Goal: Information Seeking & Learning: Learn about a topic

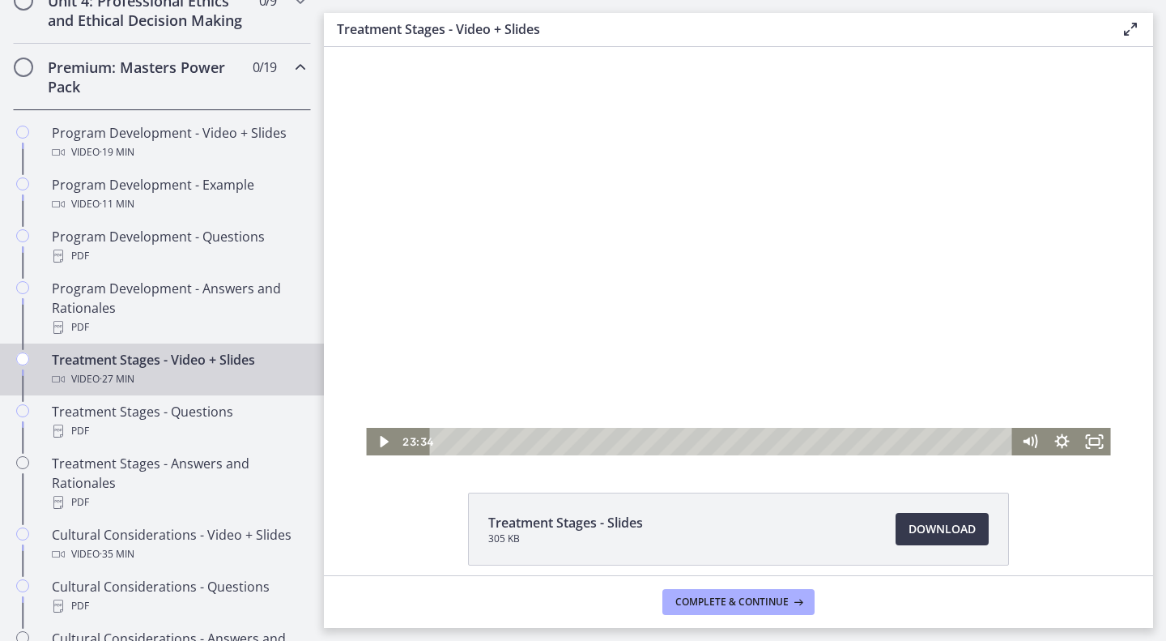
scroll to position [744, 0]
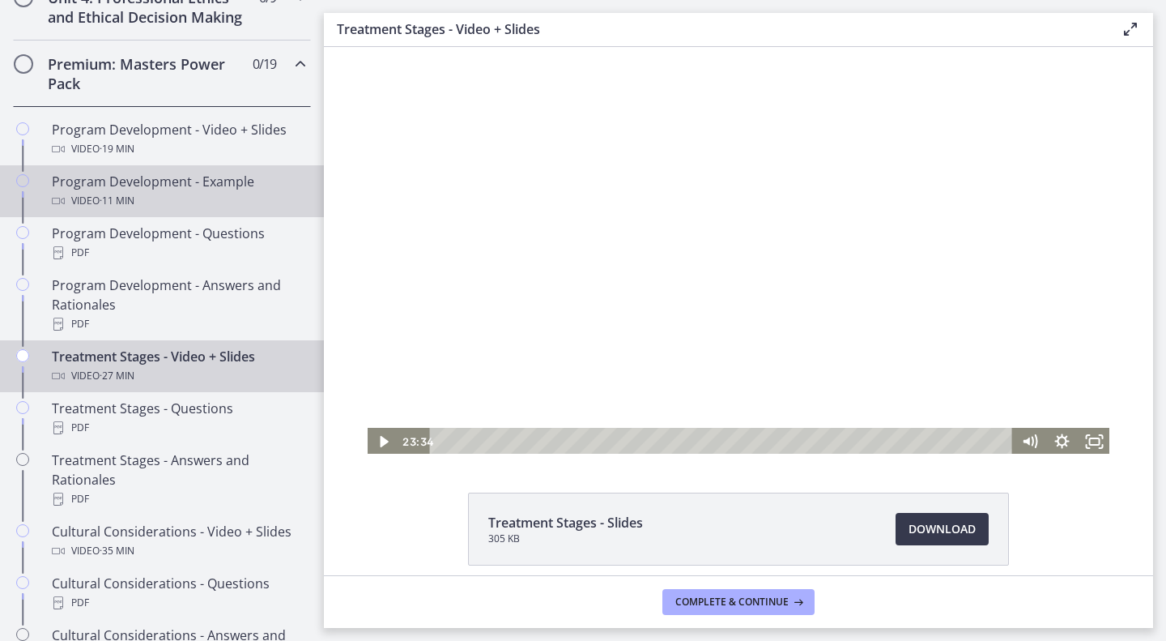
click at [144, 211] on div "Video · 11 min" at bounding box center [178, 200] width 253 height 19
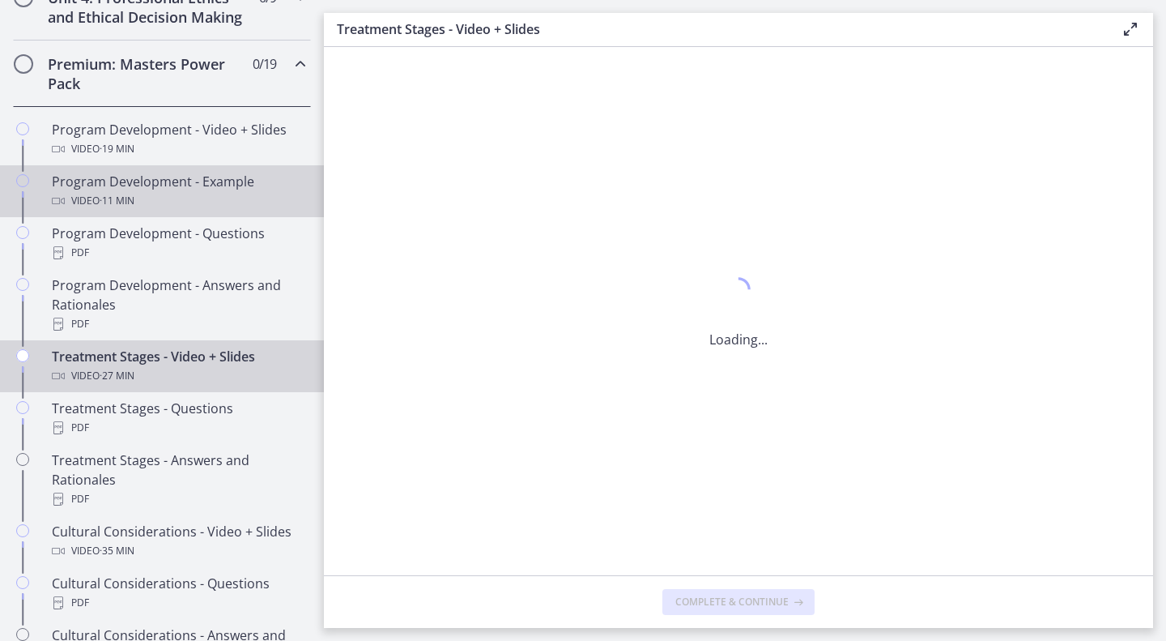
scroll to position [0, 0]
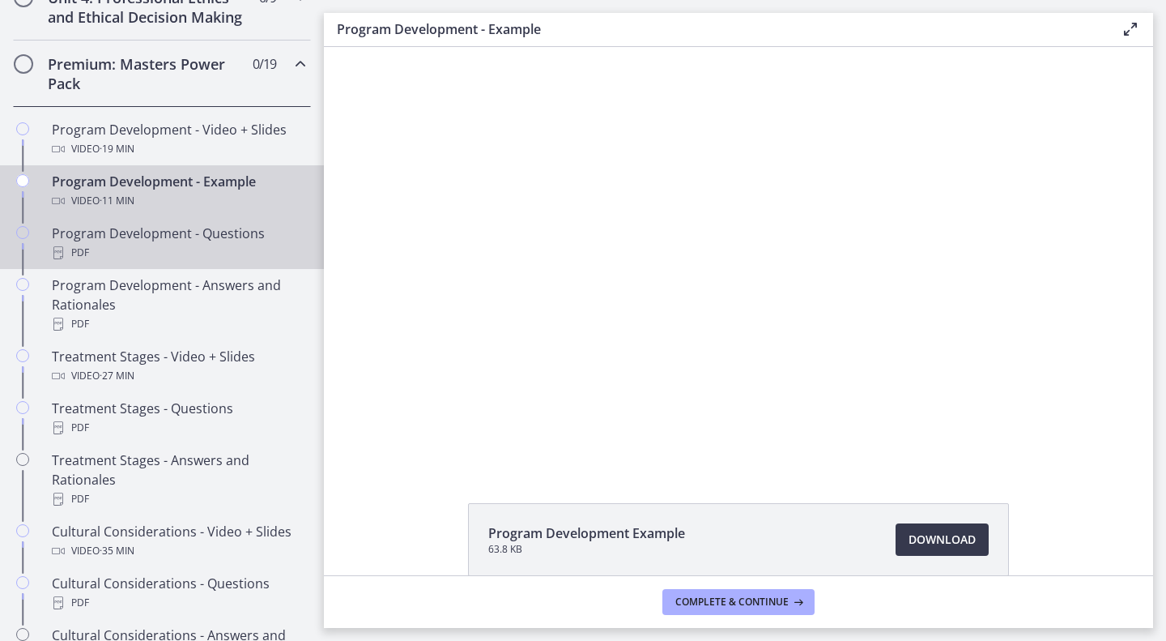
click at [140, 253] on div "Program Development - Questions PDF" at bounding box center [178, 243] width 253 height 39
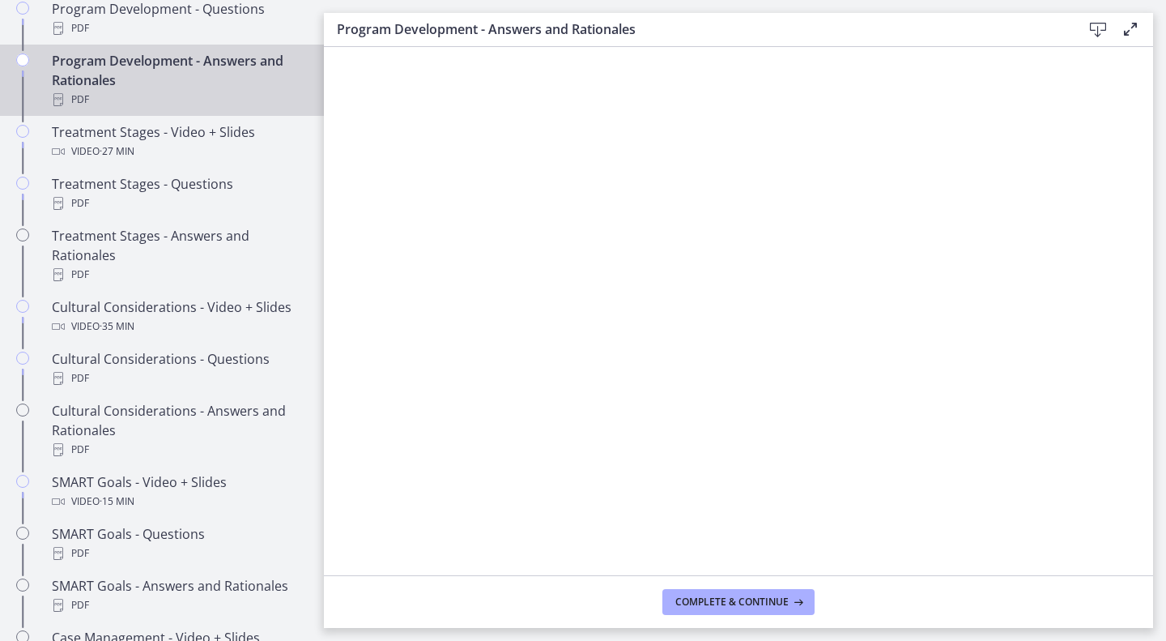
scroll to position [968, 0]
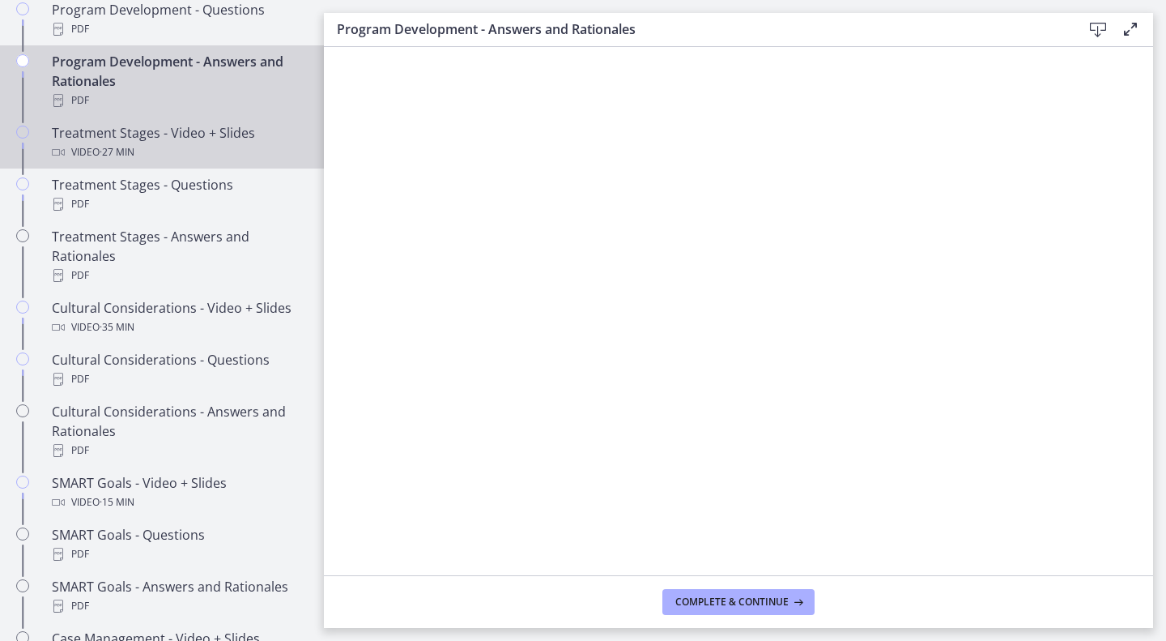
click at [83, 153] on div "Treatment Stages - Video + Slides Video · 27 min" at bounding box center [178, 142] width 253 height 39
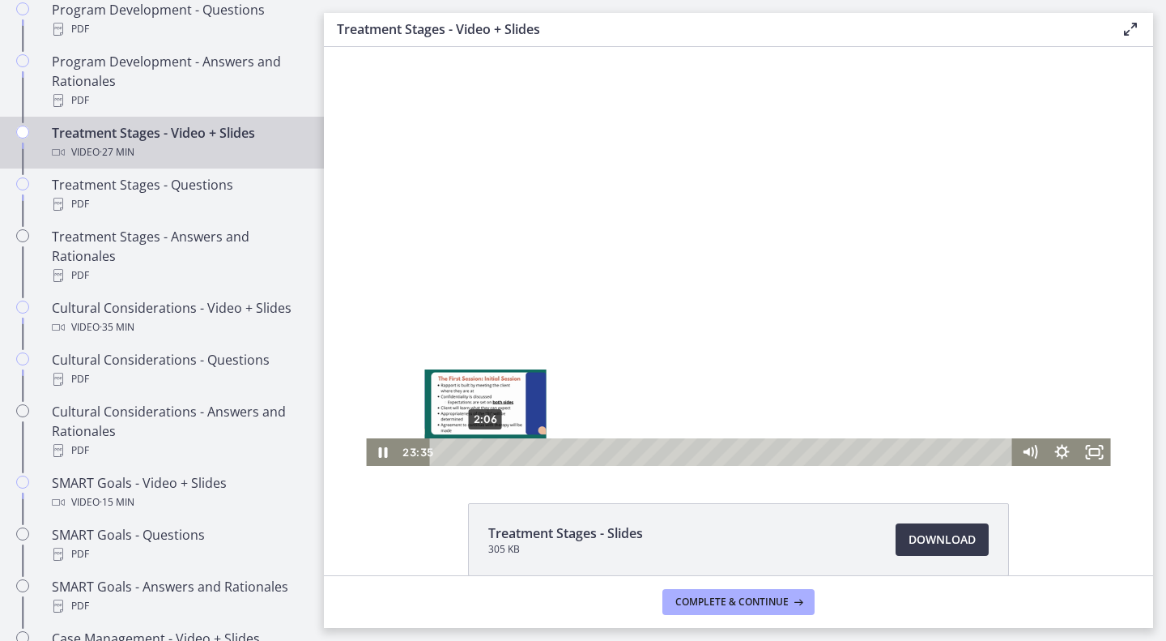
click at [479, 449] on div "2:06" at bounding box center [724, 452] width 564 height 28
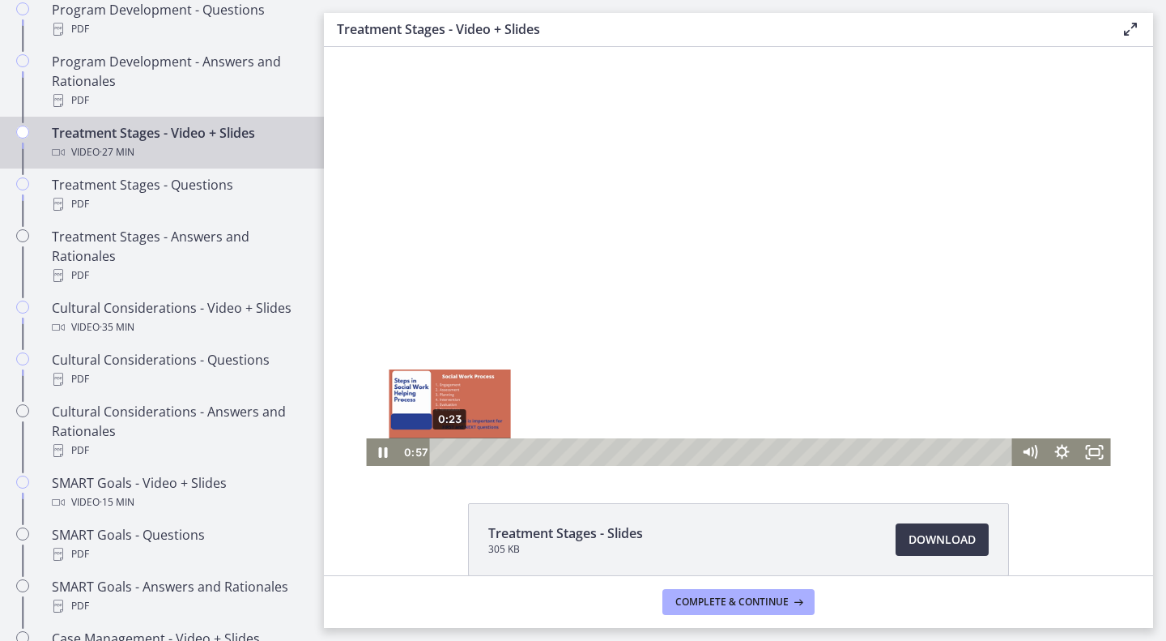
click at [444, 450] on div "0:23" at bounding box center [724, 452] width 564 height 28
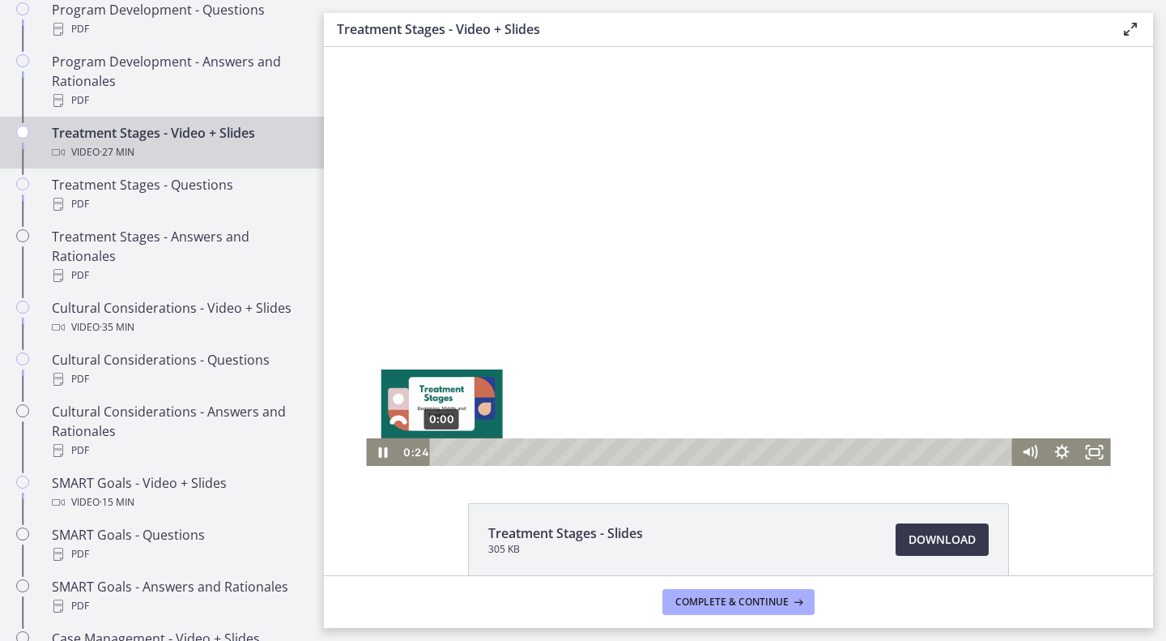
click at [442, 448] on div "0:00" at bounding box center [724, 452] width 564 height 28
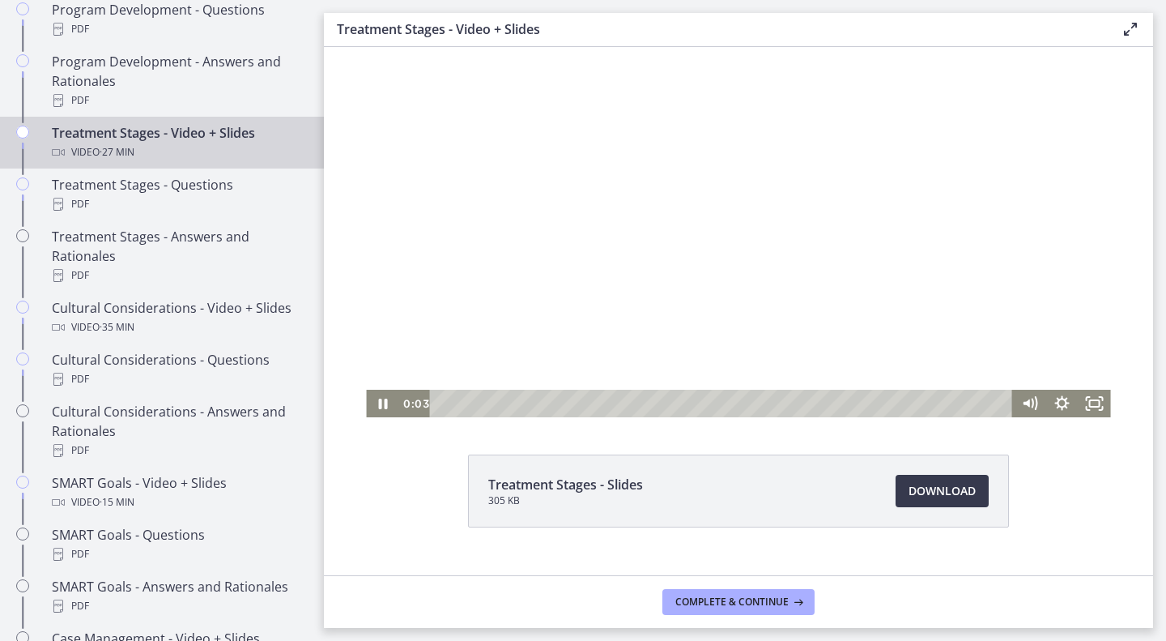
scroll to position [58, 0]
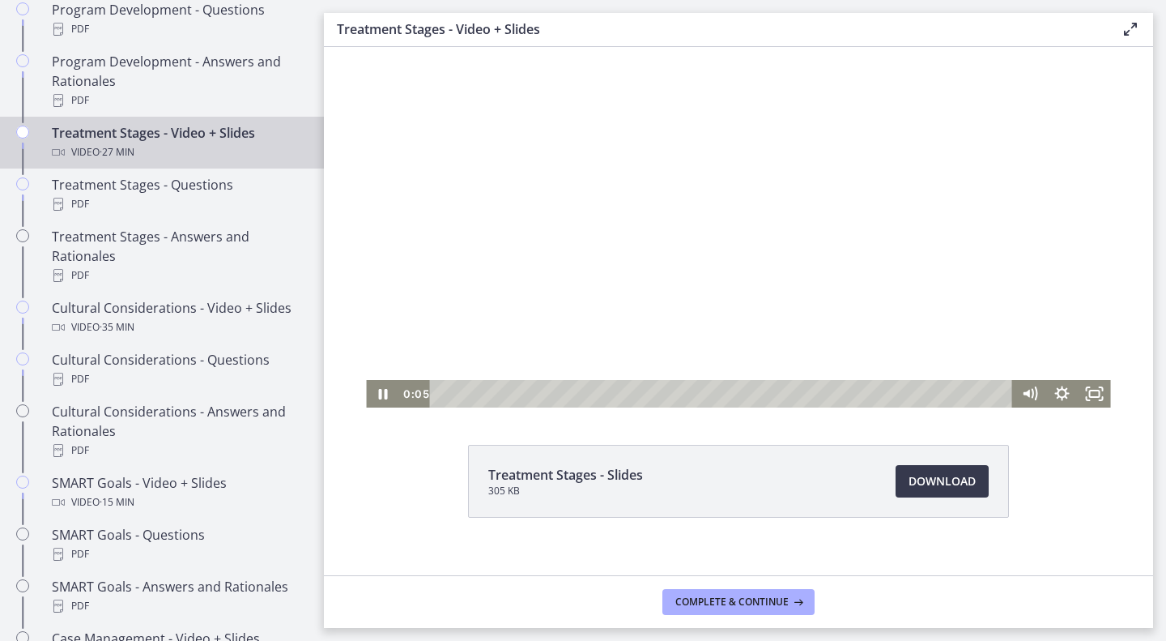
click at [705, 267] on div at bounding box center [738, 198] width 744 height 419
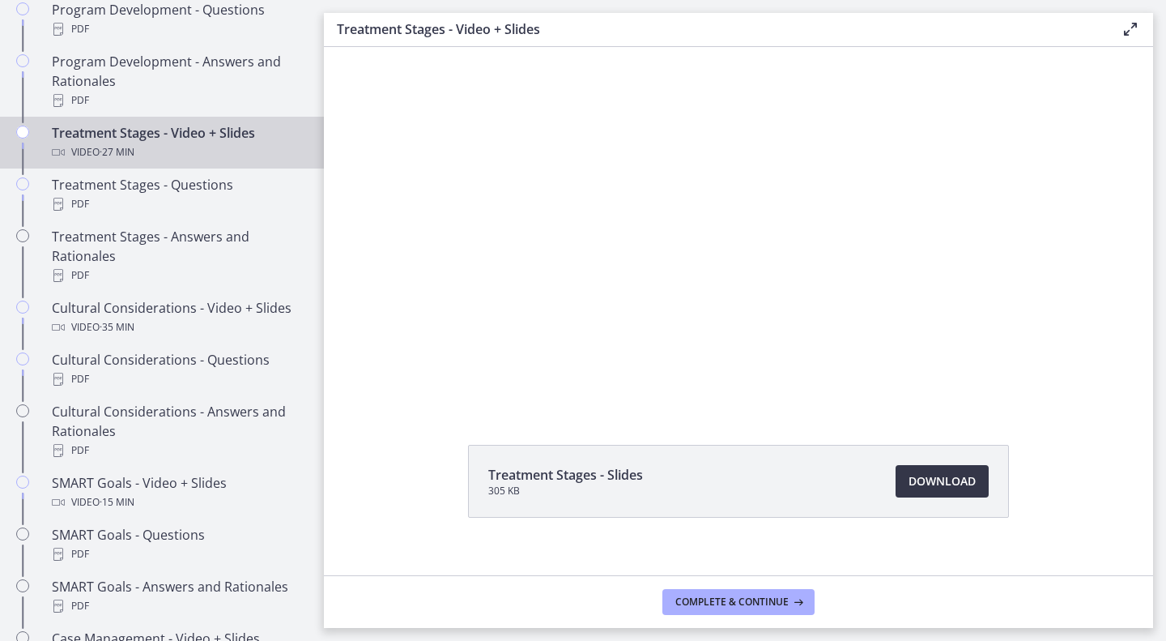
click at [947, 476] on span "Download Opens in a new window" at bounding box center [942, 480] width 67 height 19
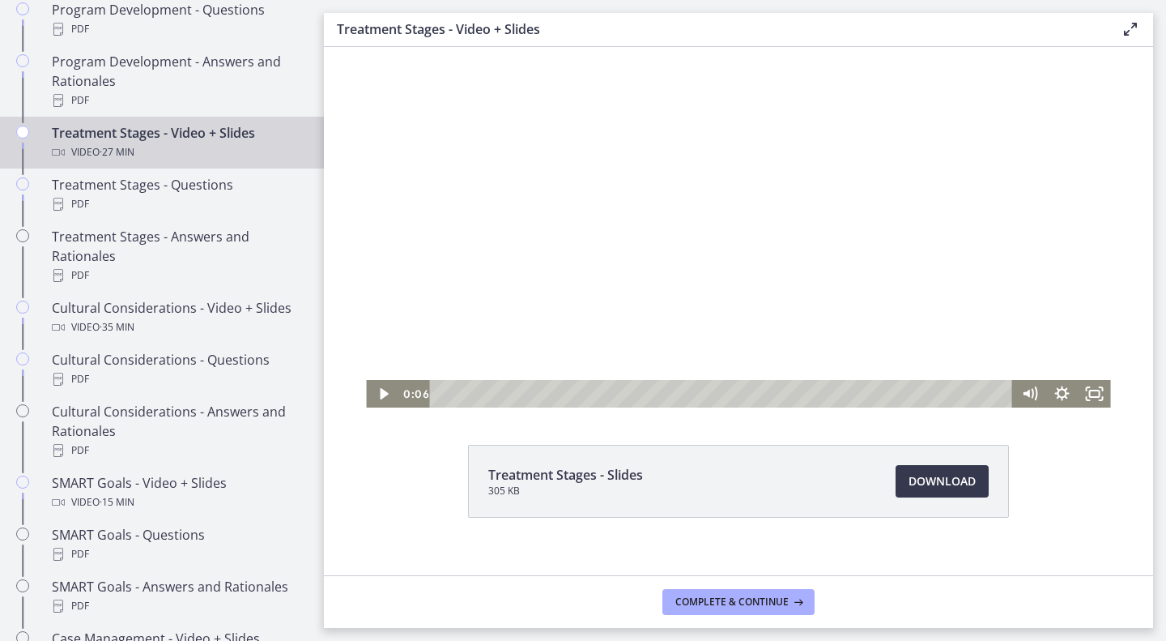
click at [680, 237] on div at bounding box center [738, 198] width 744 height 419
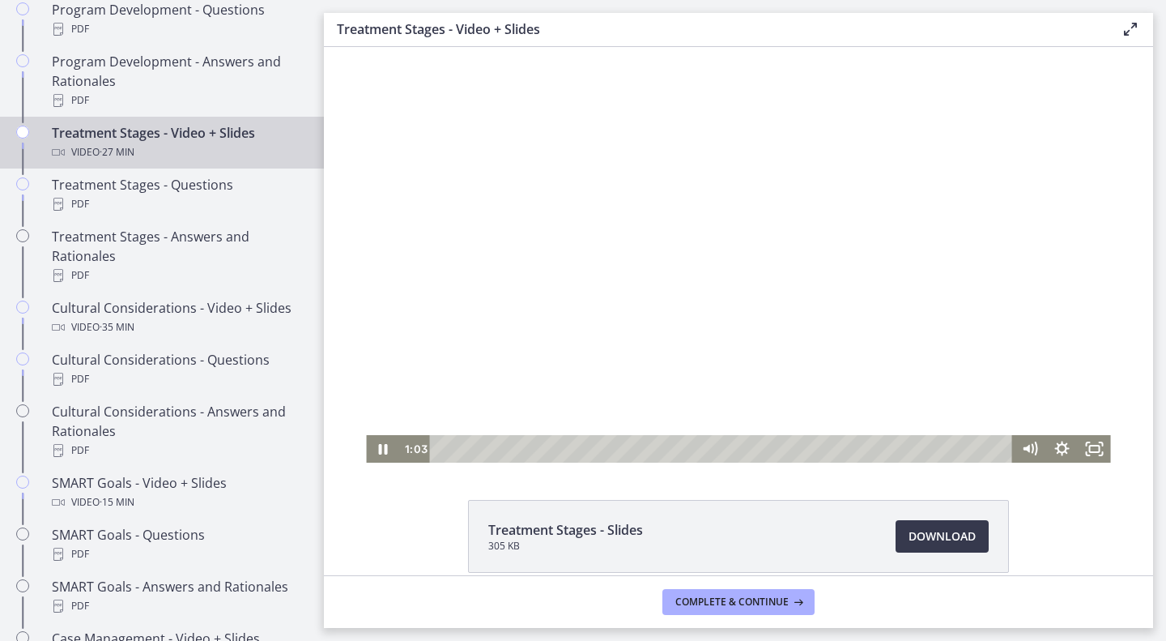
scroll to position [0, 0]
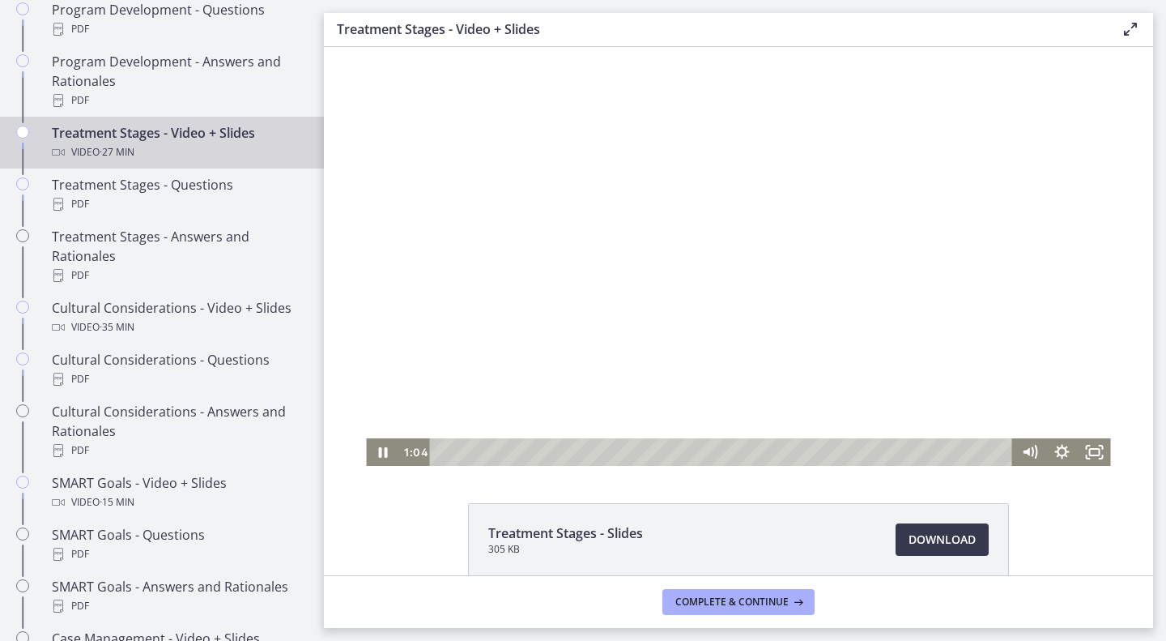
click at [633, 184] on div at bounding box center [738, 256] width 744 height 419
click at [691, 181] on div at bounding box center [738, 256] width 744 height 419
click at [557, 243] on div at bounding box center [738, 256] width 744 height 419
click at [937, 537] on span "Download Opens in a new window" at bounding box center [942, 539] width 67 height 19
click at [584, 248] on div at bounding box center [738, 256] width 744 height 419
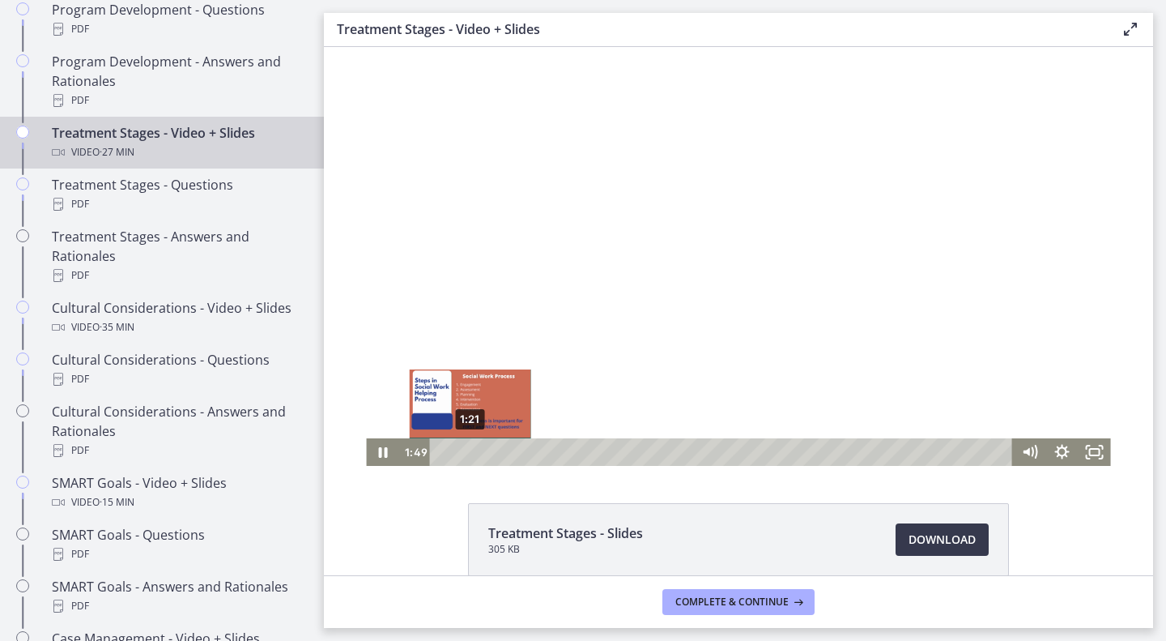
click at [464, 451] on div "1:21" at bounding box center [724, 452] width 564 height 28
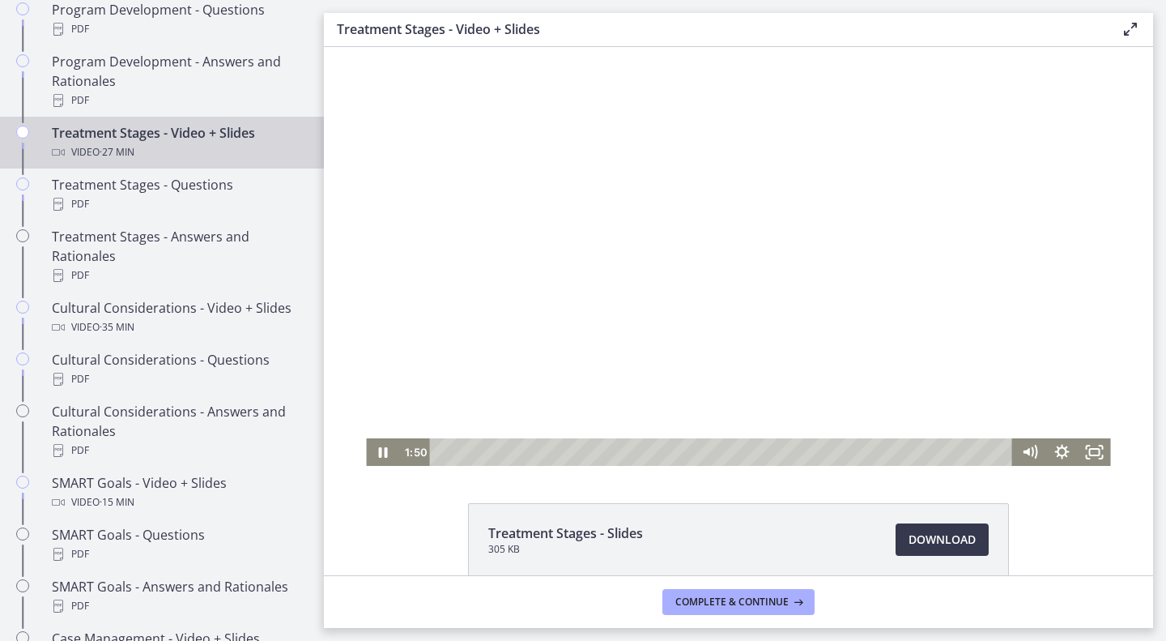
click at [871, 190] on div at bounding box center [738, 256] width 744 height 419
click at [944, 540] on span "Download Opens in a new window" at bounding box center [942, 539] width 67 height 19
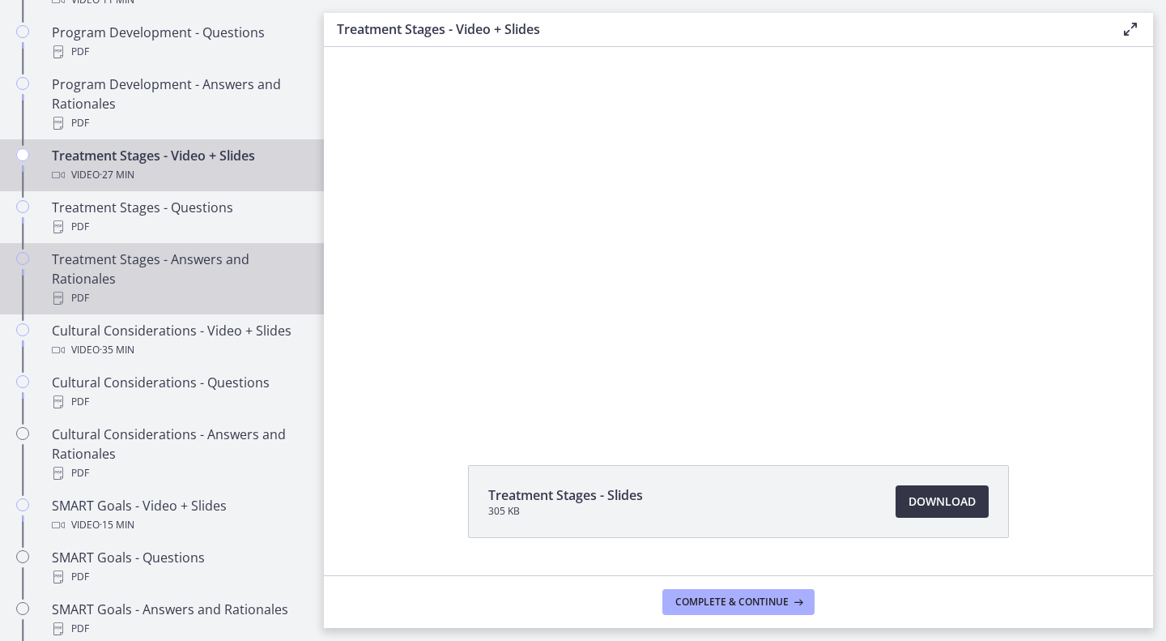
scroll to position [944, 0]
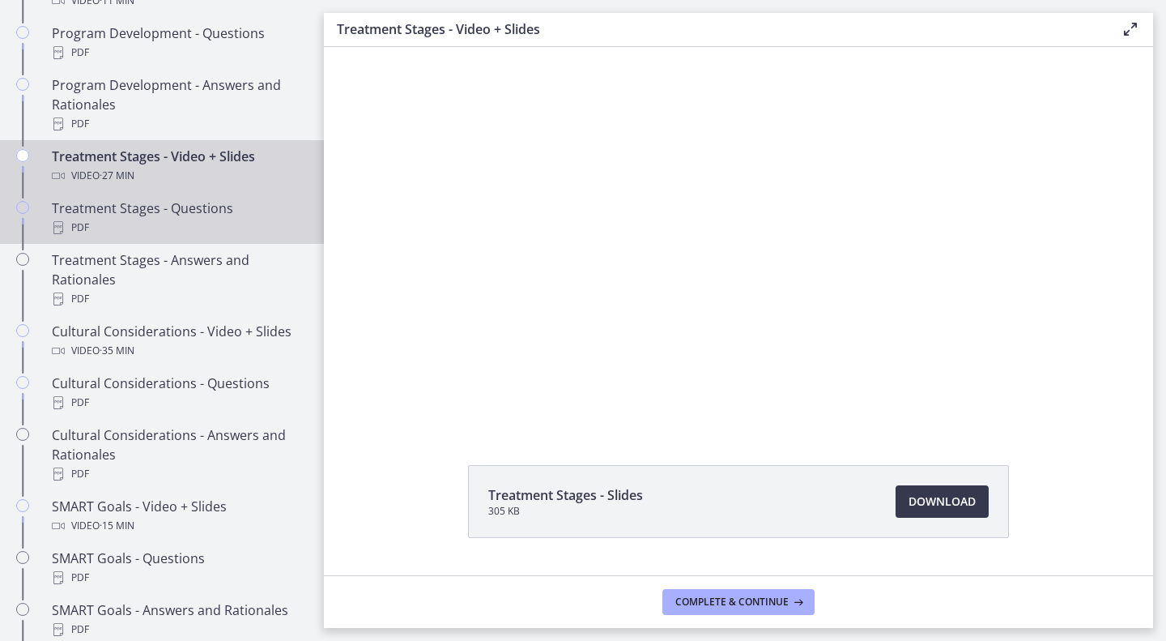
click at [107, 222] on div "Treatment Stages - Questions PDF" at bounding box center [178, 217] width 253 height 39
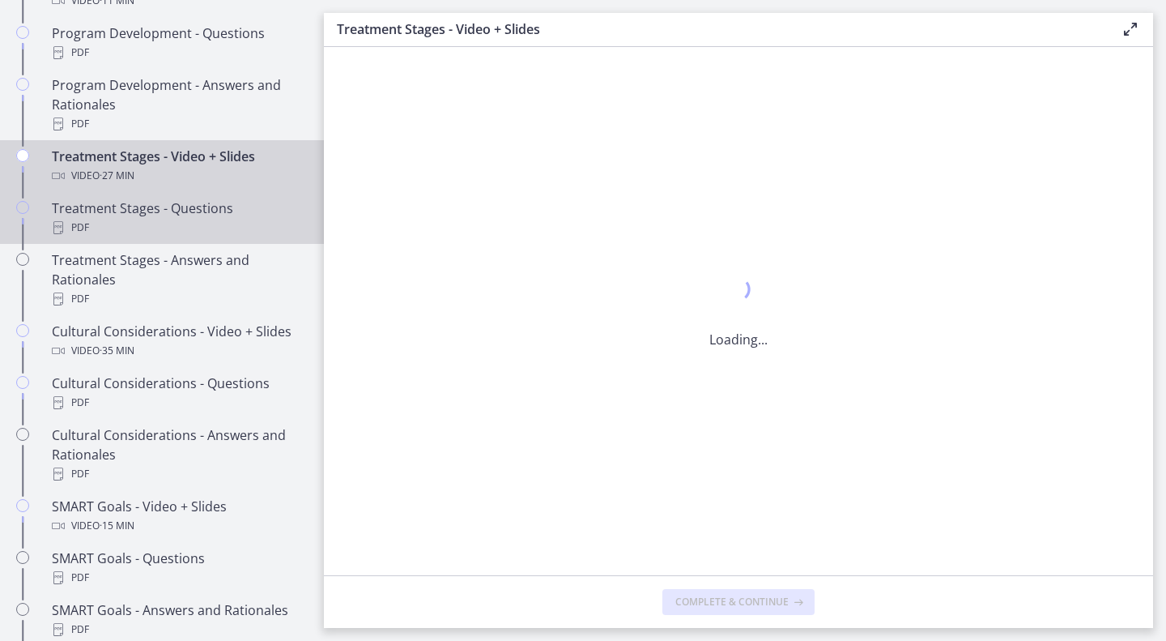
scroll to position [0, 0]
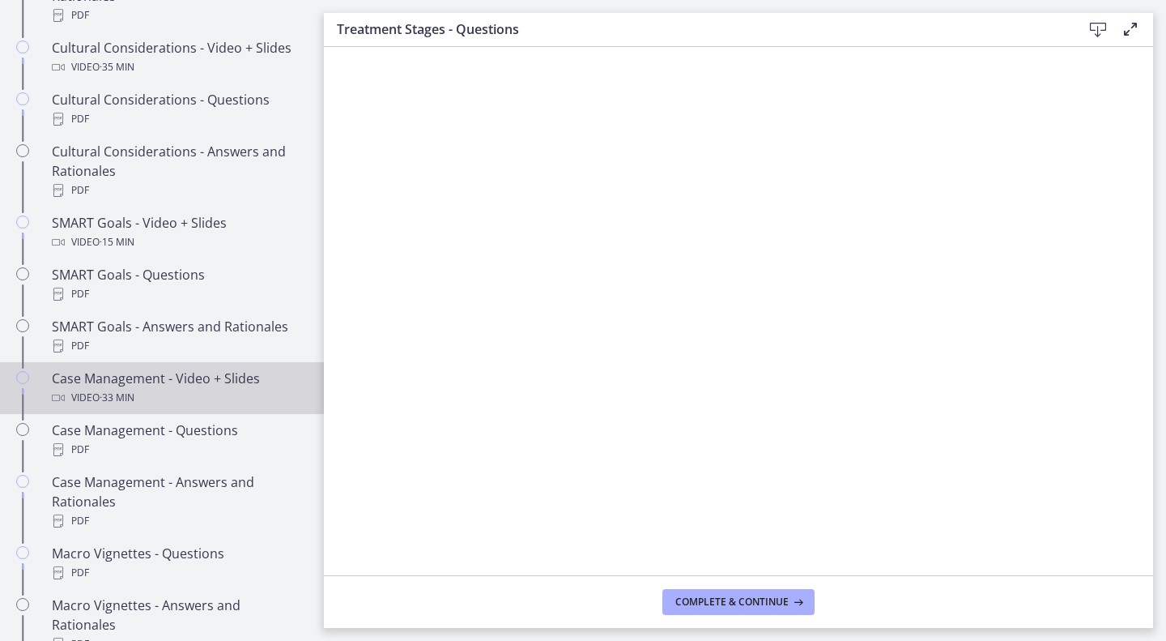
scroll to position [1215, 0]
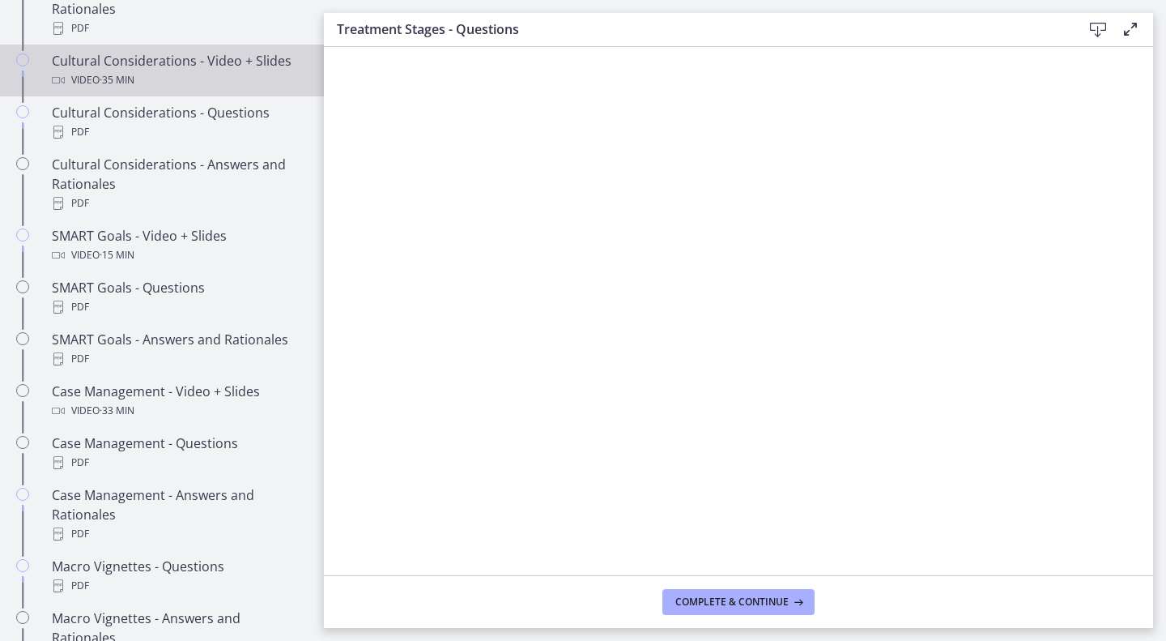
click at [189, 96] on link "Cultural Considerations - Video + Slides Video · 35 min" at bounding box center [162, 71] width 324 height 52
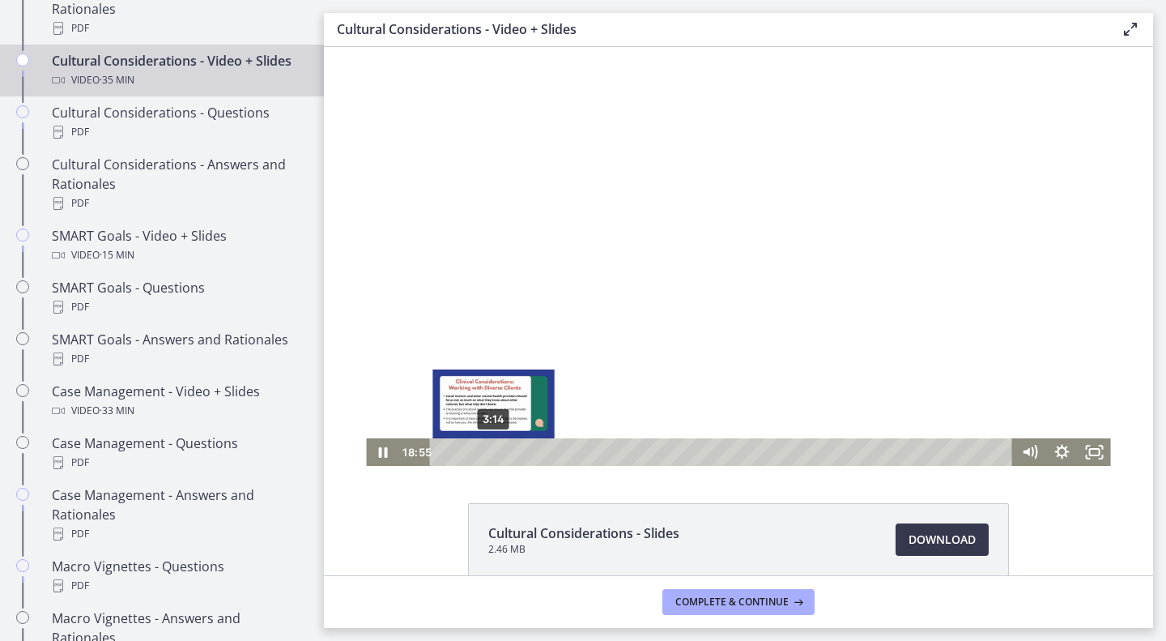
click at [488, 447] on div "3:14" at bounding box center [724, 452] width 564 height 28
click at [467, 449] on div "1:58" at bounding box center [724, 452] width 564 height 28
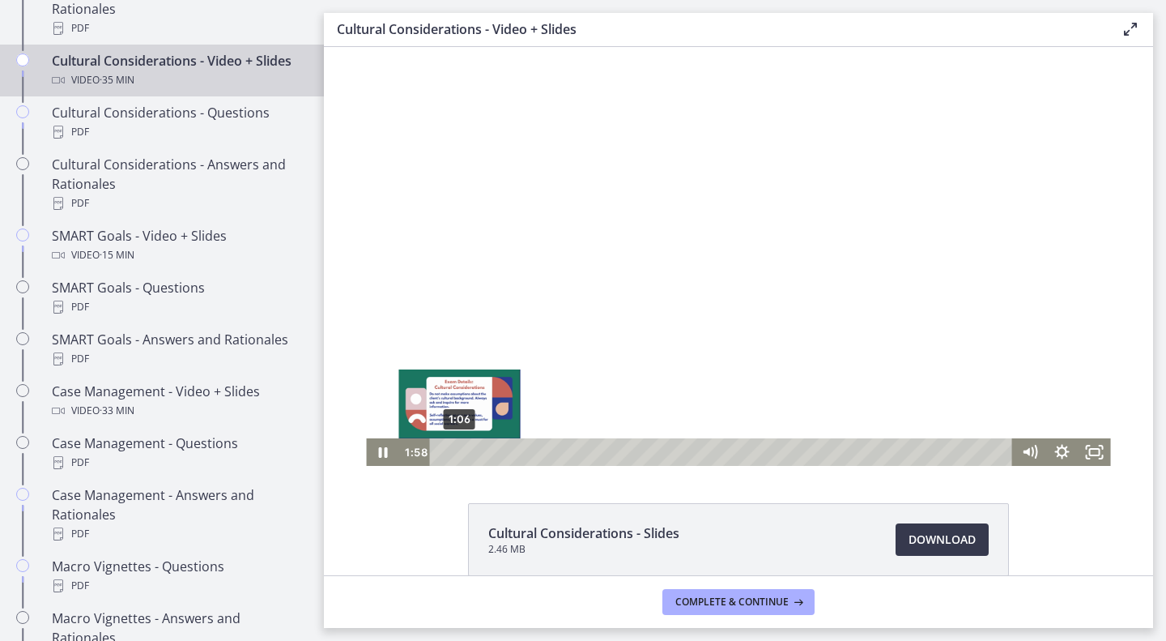
click at [454, 449] on div "1:06" at bounding box center [724, 452] width 564 height 28
click at [443, 451] on div "0:27" at bounding box center [724, 452] width 564 height 28
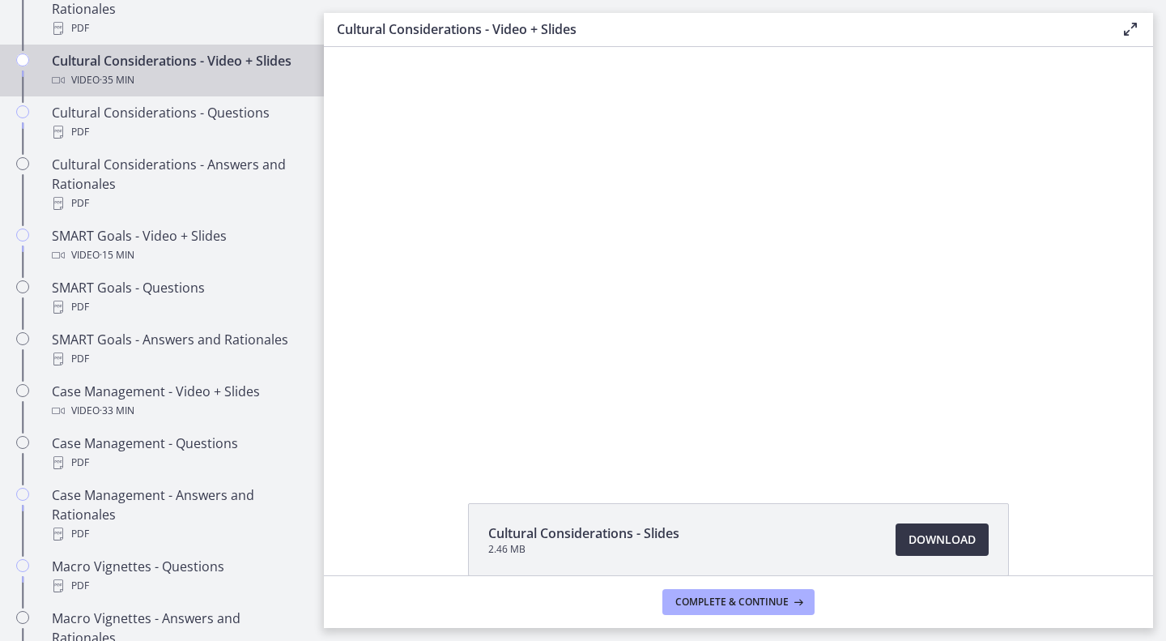
click at [922, 537] on span "Download Opens in a new window" at bounding box center [942, 539] width 67 height 19
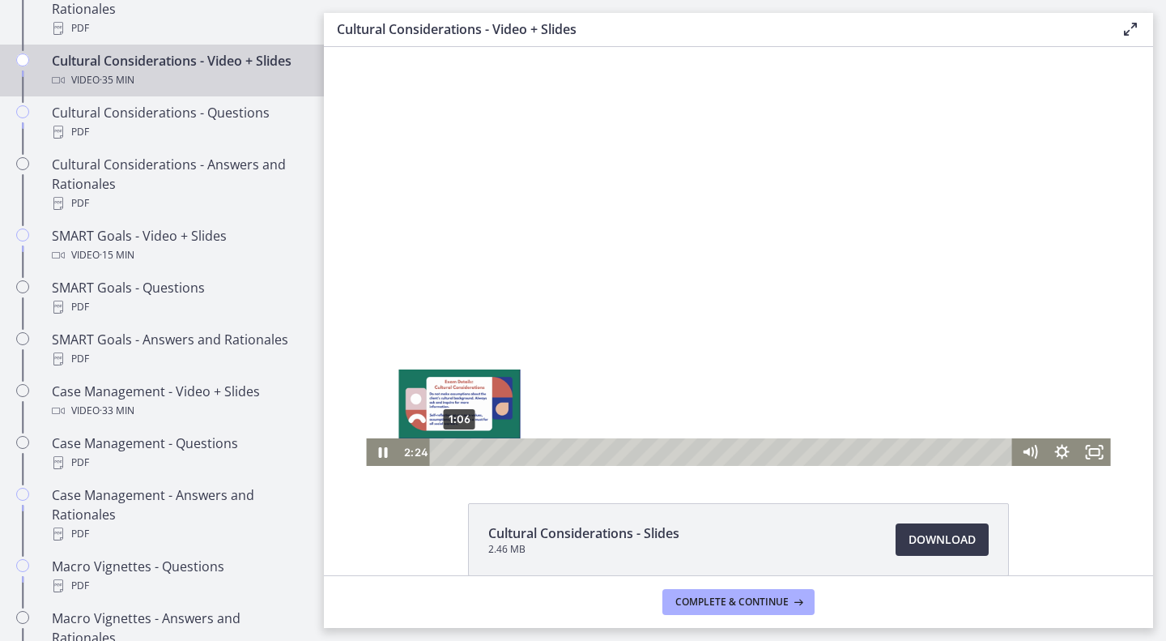
click at [454, 449] on div "1:06" at bounding box center [724, 452] width 564 height 28
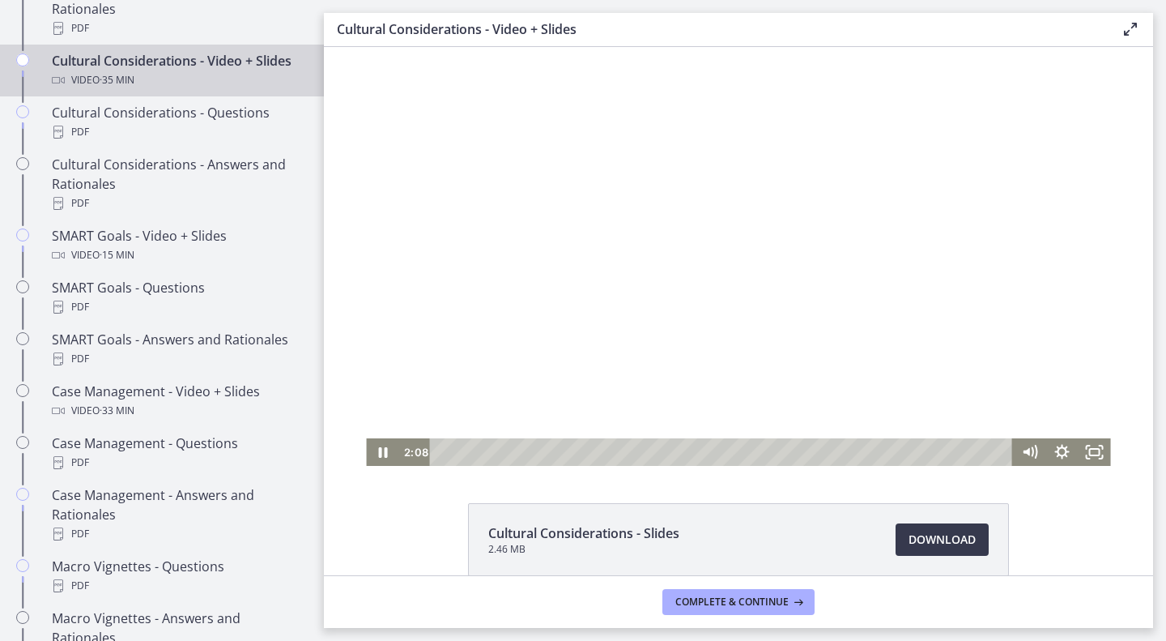
click at [594, 311] on div at bounding box center [738, 256] width 744 height 419
click at [650, 216] on div at bounding box center [738, 256] width 744 height 419
click at [694, 136] on div at bounding box center [738, 256] width 744 height 419
click at [714, 204] on div at bounding box center [738, 256] width 744 height 419
click at [580, 236] on div at bounding box center [738, 256] width 744 height 419
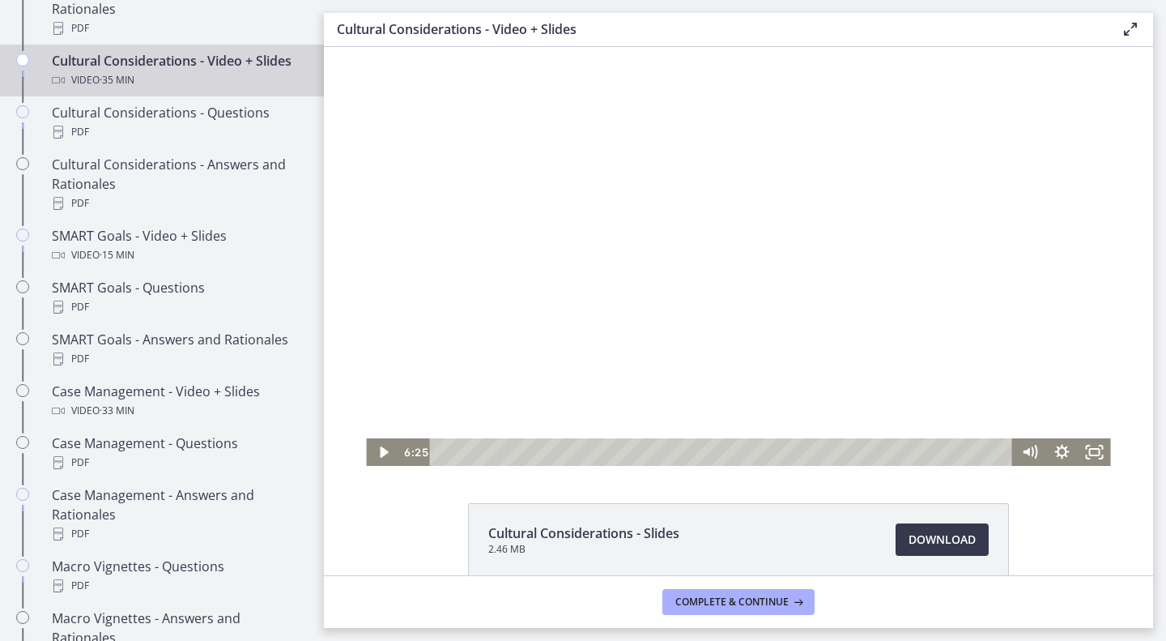
click at [598, 125] on div at bounding box center [738, 256] width 744 height 419
click at [1093, 449] on rect "Fullscreen" at bounding box center [1095, 452] width 10 height 6
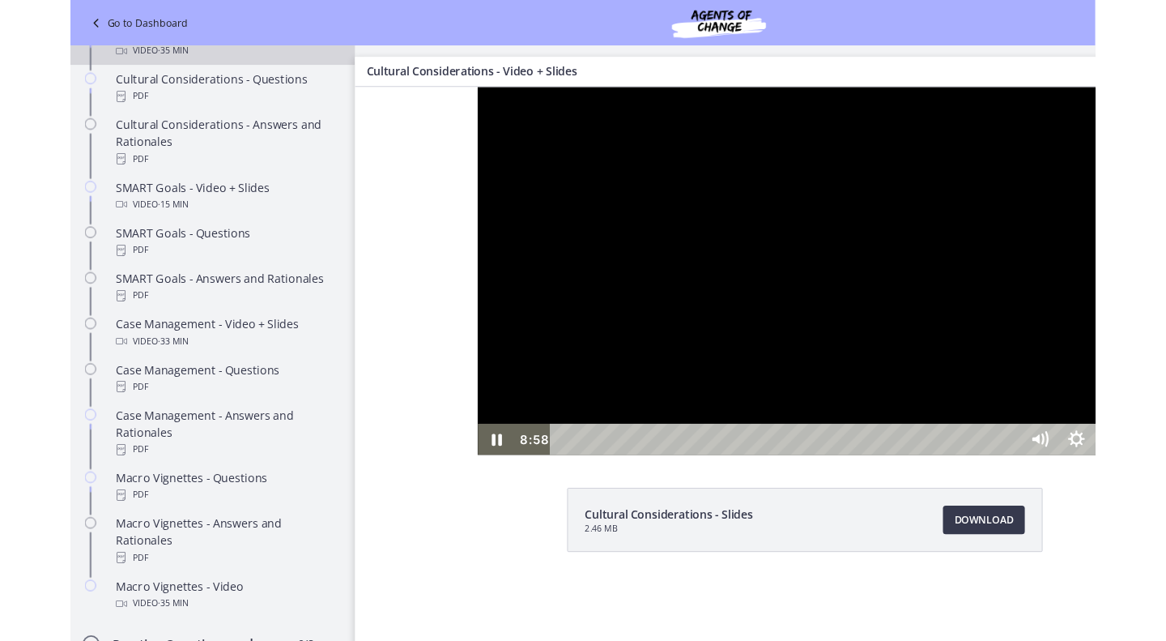
scroll to position [1140, 0]
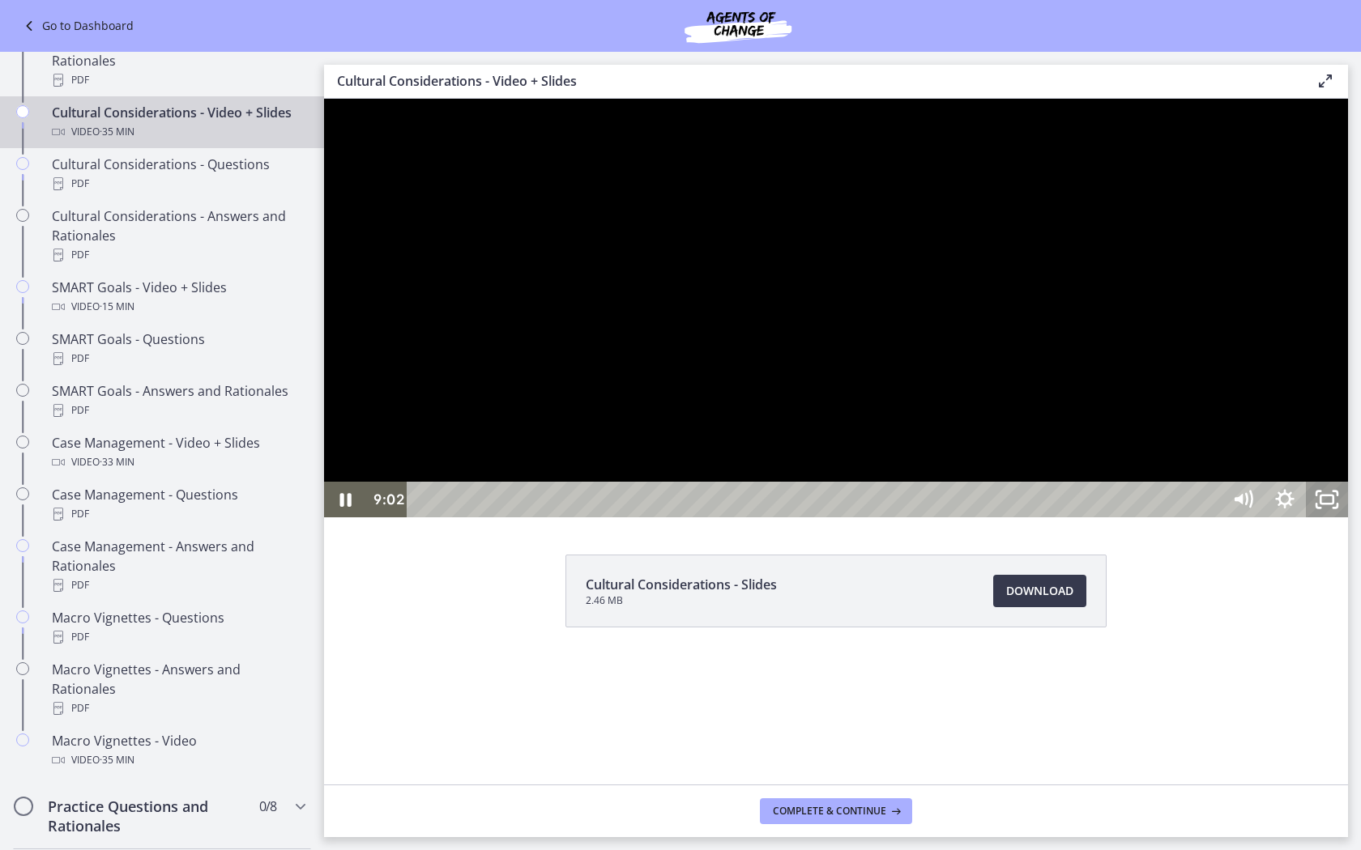
click at [1165, 518] on icon "Unfullscreen" at bounding box center [1327, 500] width 42 height 36
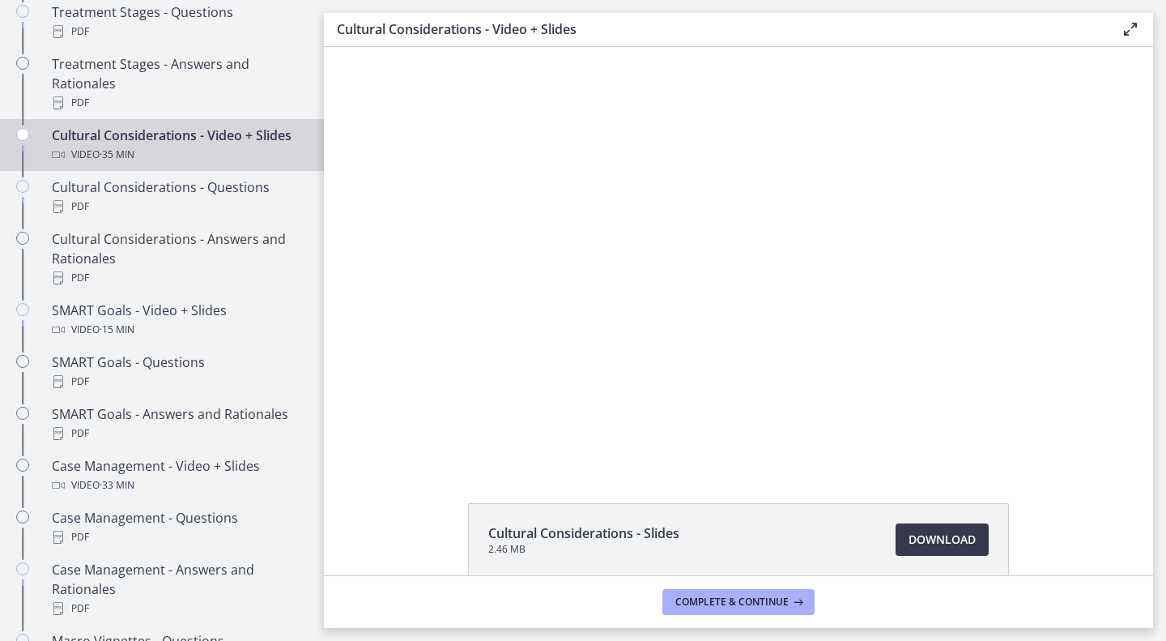
scroll to position [1215, 0]
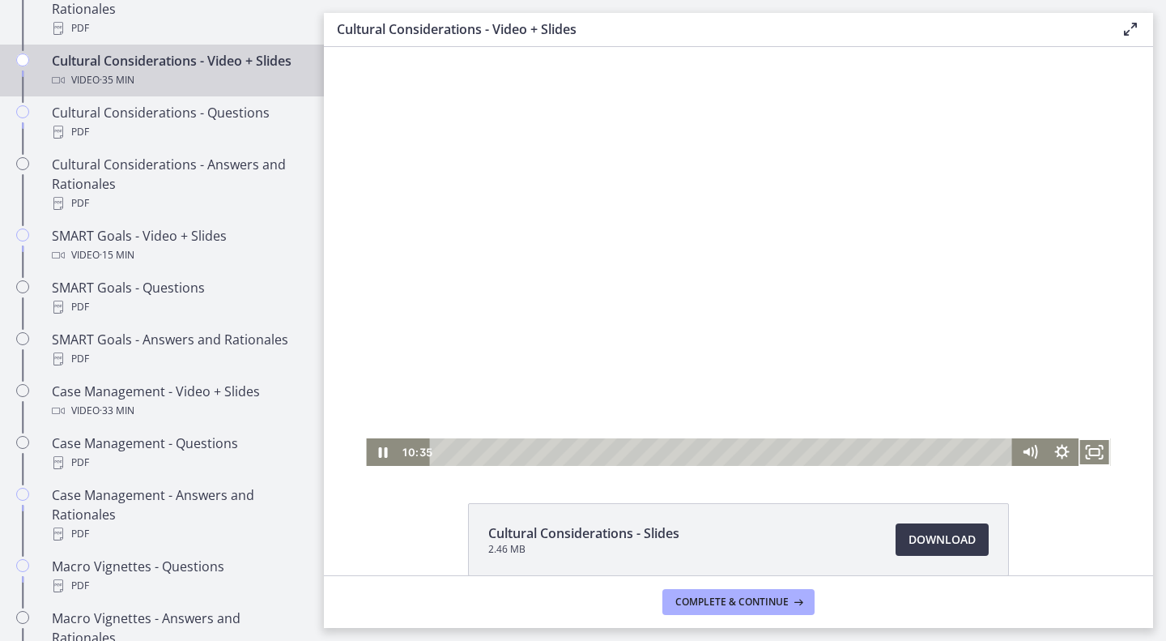
click at [756, 314] on div at bounding box center [738, 256] width 744 height 419
click at [717, 235] on div at bounding box center [738, 256] width 744 height 419
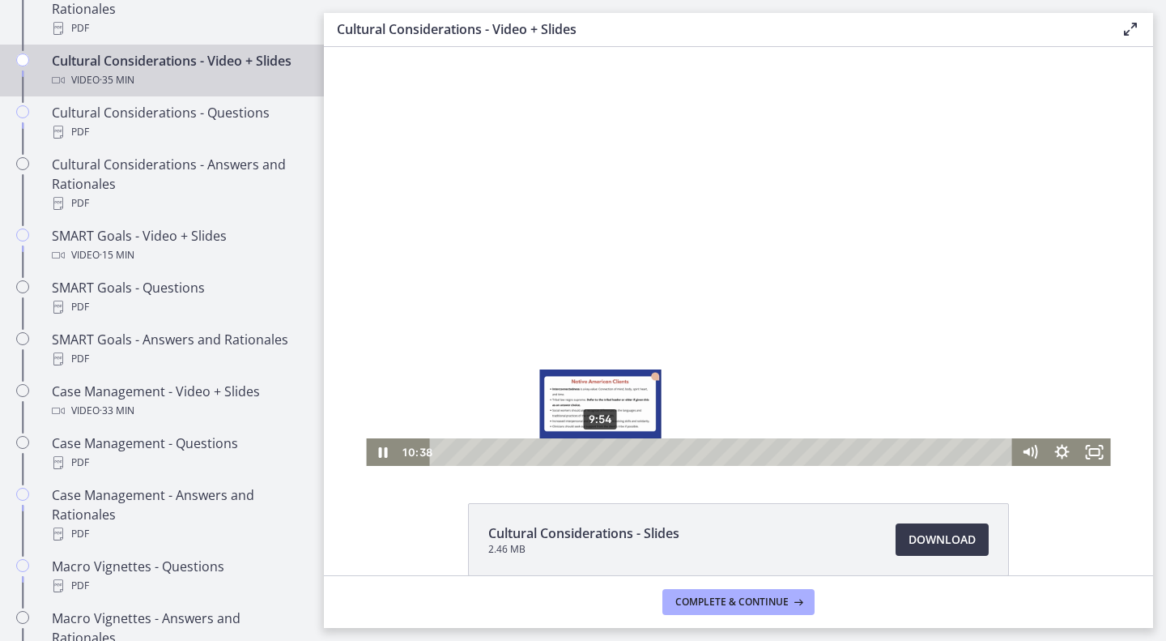
click at [594, 452] on div "9:54" at bounding box center [724, 452] width 564 height 28
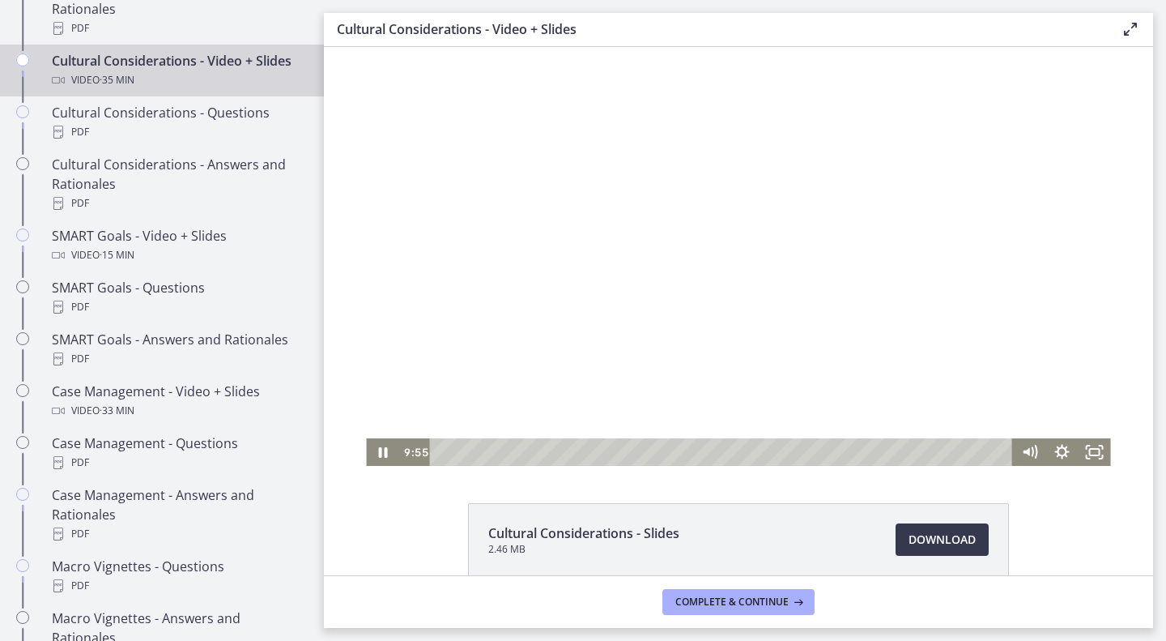
click at [627, 282] on div at bounding box center [738, 256] width 744 height 419
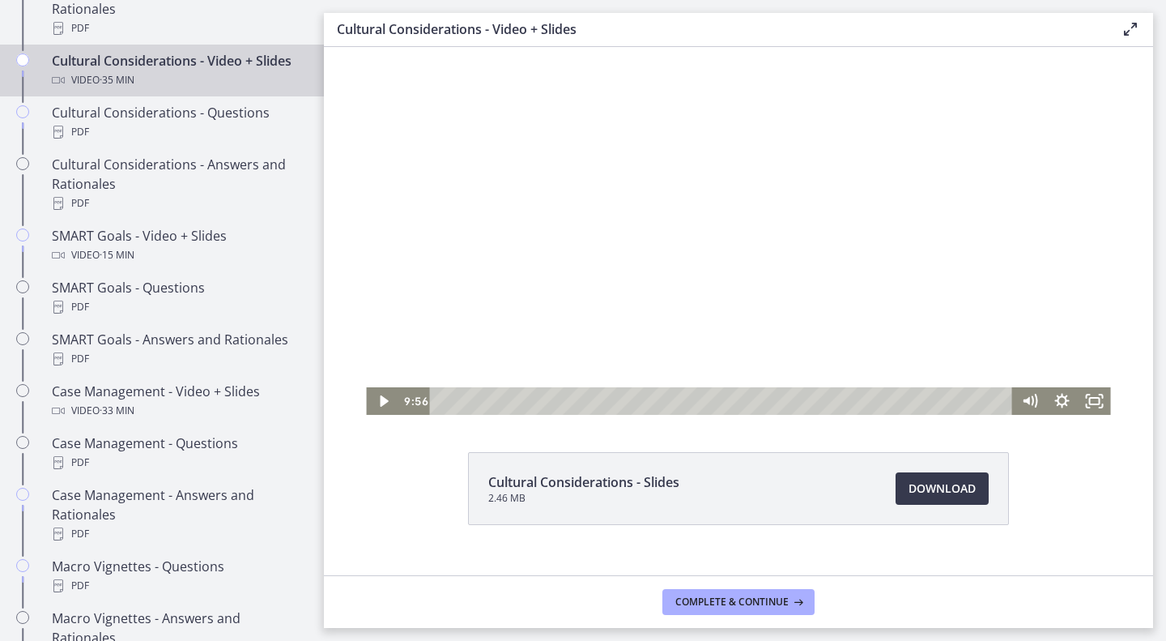
scroll to position [55, 0]
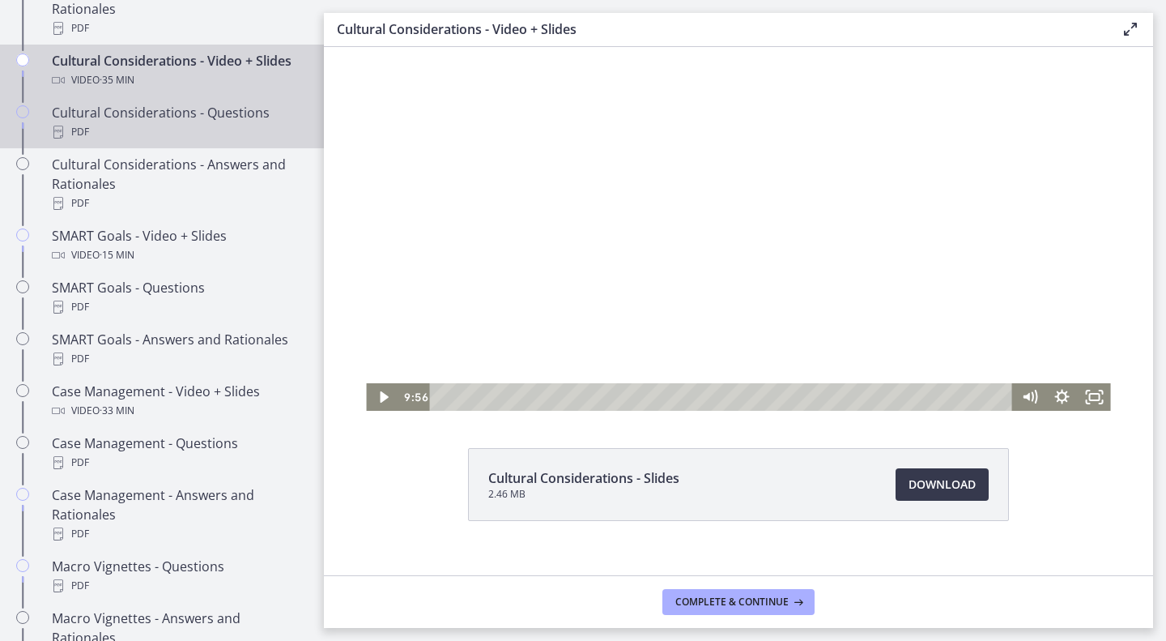
click at [141, 142] on div "Cultural Considerations - Questions PDF" at bounding box center [178, 122] width 253 height 39
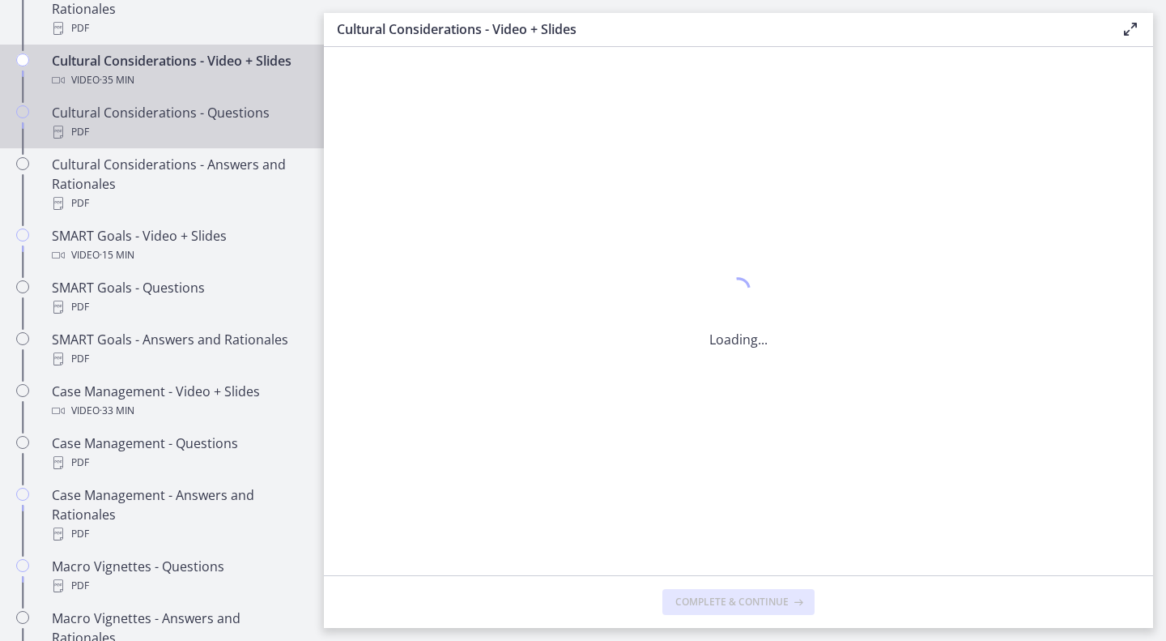
scroll to position [0, 0]
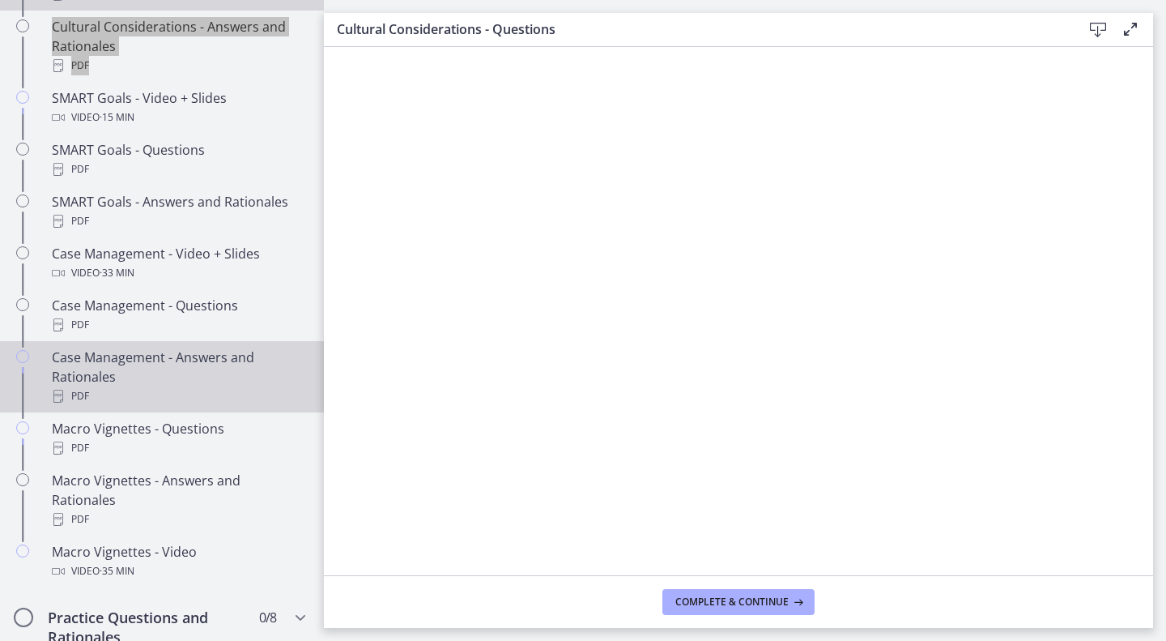
scroll to position [1344, 0]
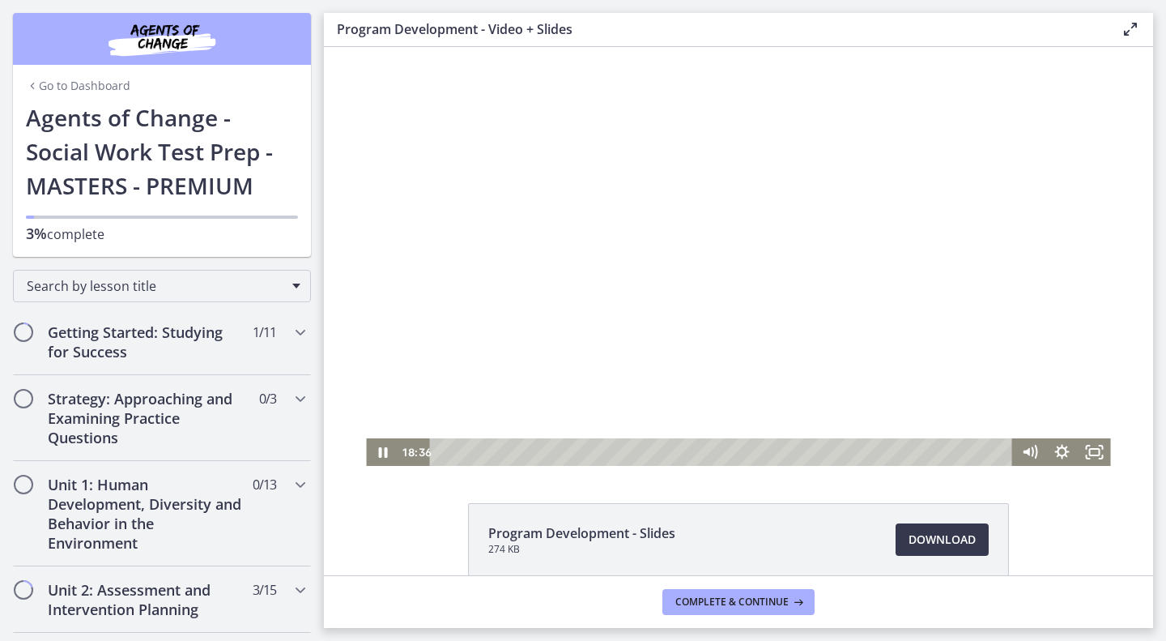
click at [722, 291] on div at bounding box center [738, 256] width 744 height 419
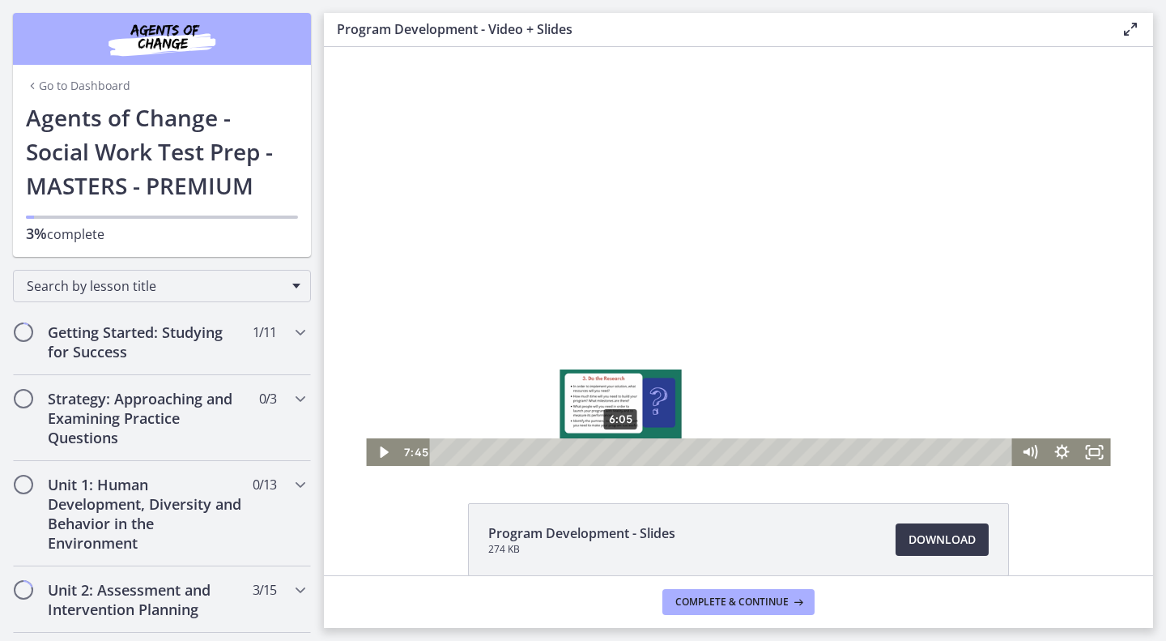
click at [615, 449] on div "6:05" at bounding box center [724, 452] width 564 height 28
click at [607, 454] on div "5:50" at bounding box center [724, 452] width 564 height 28
click at [608, 454] on div "Playbar" at bounding box center [612, 451] width 9 height 9
click at [594, 454] on div "5:22" at bounding box center [724, 452] width 564 height 28
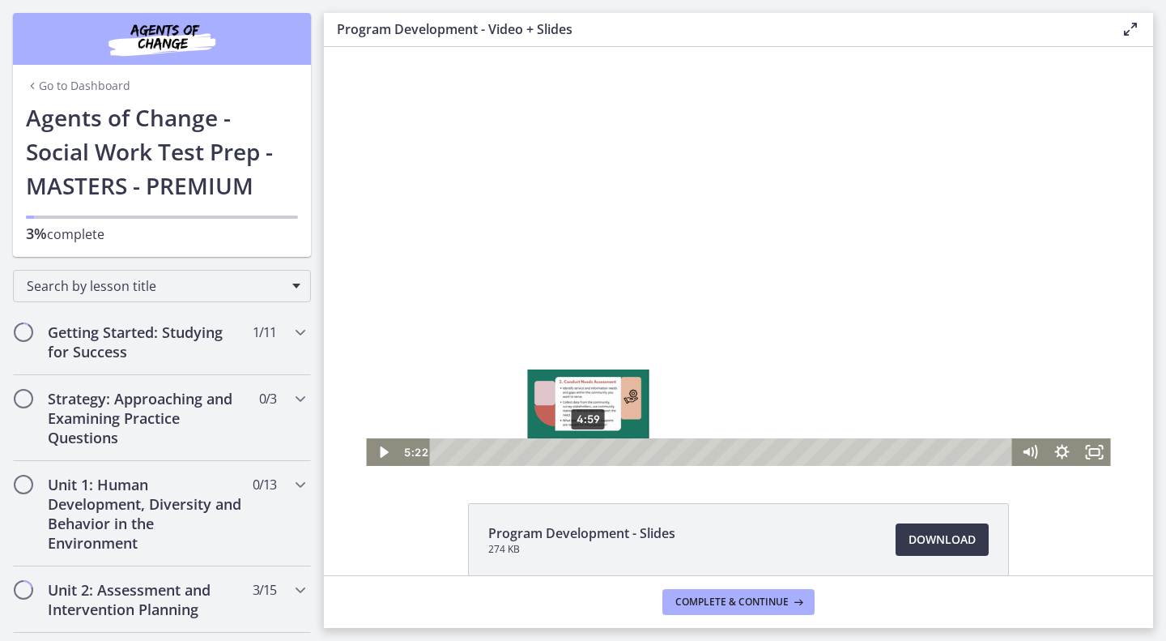
click at [582, 454] on div "4:59" at bounding box center [724, 452] width 564 height 28
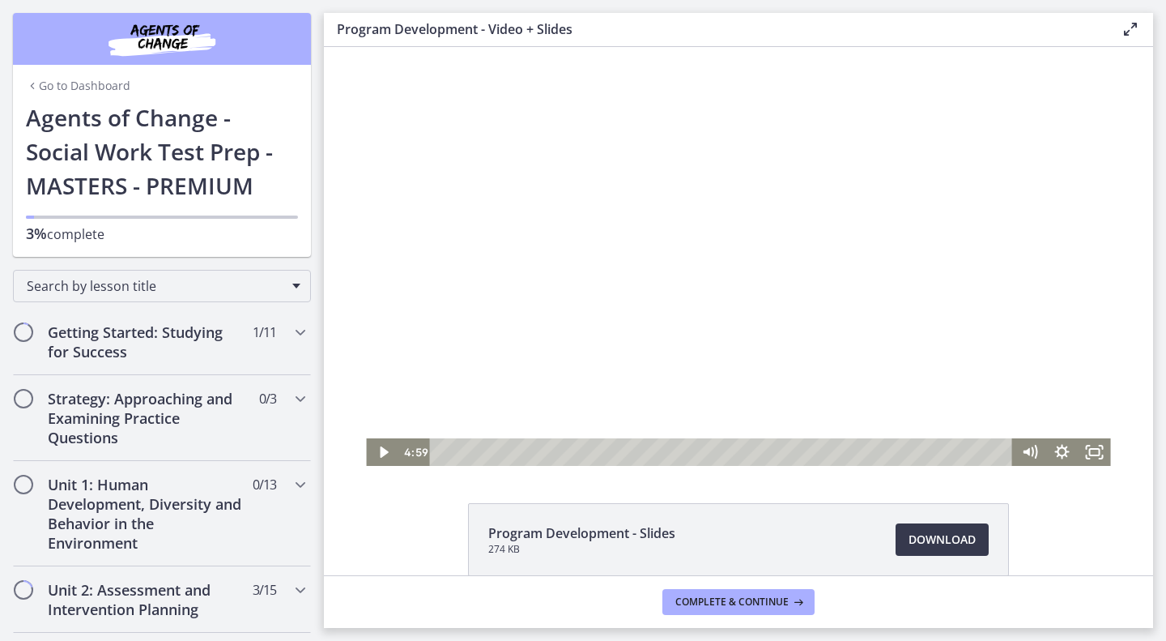
click at [756, 317] on div at bounding box center [738, 256] width 744 height 419
click at [678, 216] on div at bounding box center [738, 256] width 744 height 419
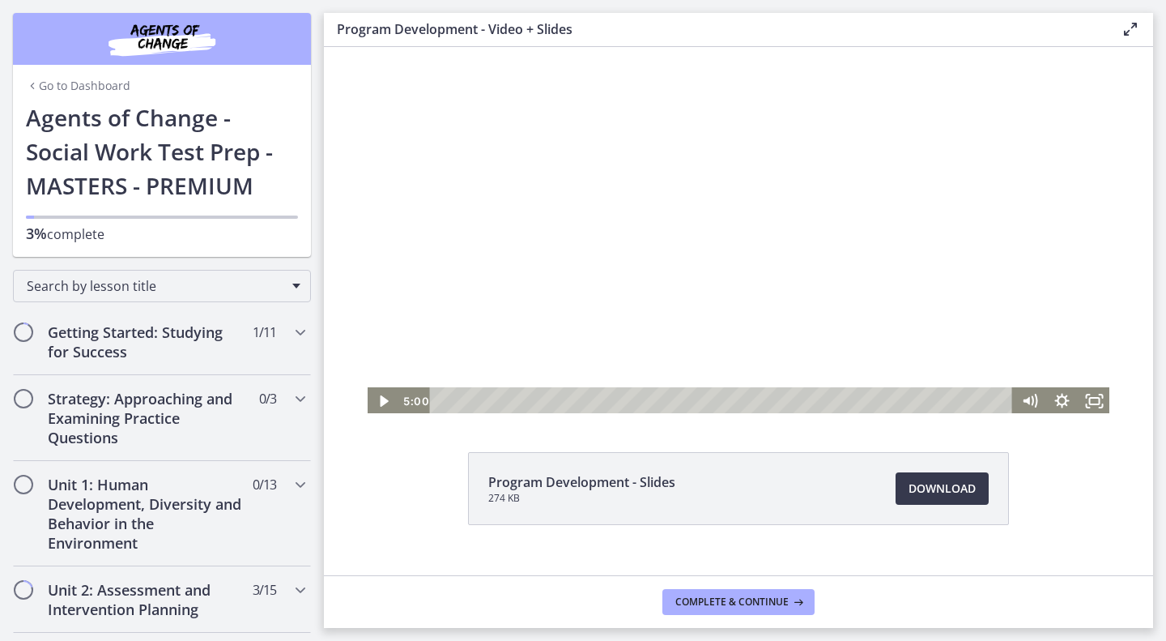
scroll to position [79, 0]
